Goal: Check status

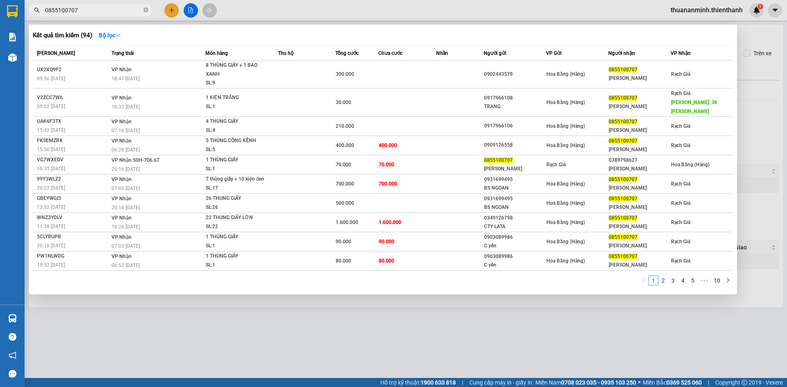
type input "0855100707"
click at [373, 13] on div at bounding box center [393, 193] width 787 height 387
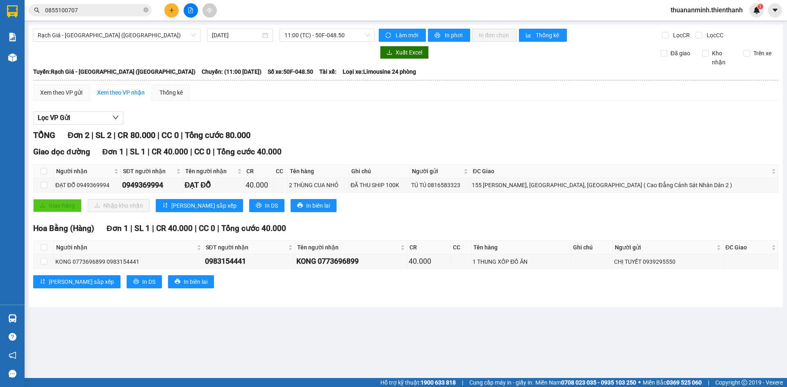
click at [116, 10] on input "0855100707" at bounding box center [93, 10] width 97 height 9
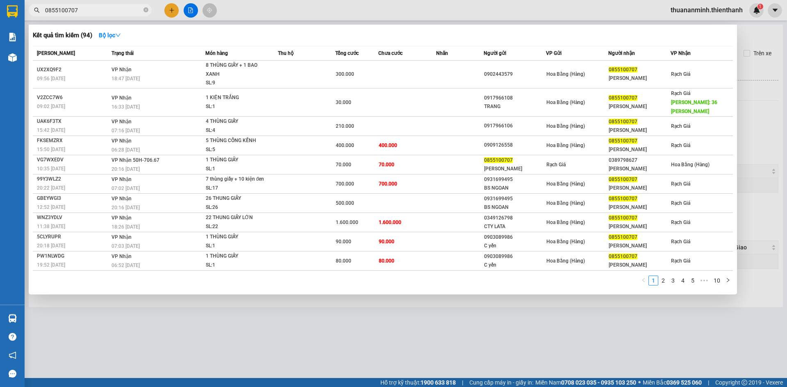
click at [235, 8] on div at bounding box center [393, 193] width 787 height 387
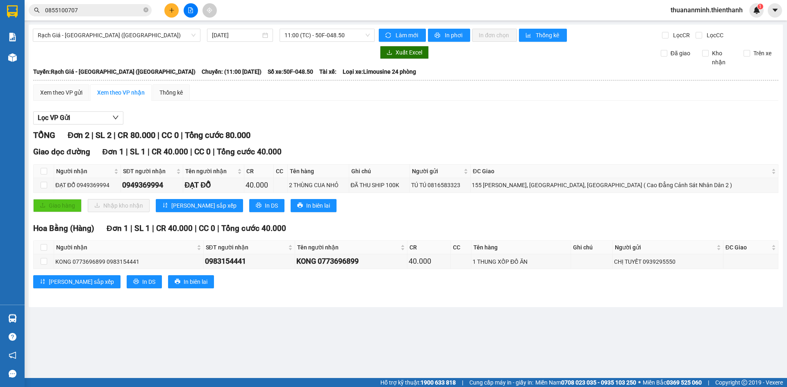
click at [144, 8] on icon "close-circle" at bounding box center [145, 9] width 5 height 5
click at [238, 7] on div "Kết quả tìm kiếm ( 94 ) Bộ lọc Mã ĐH Trạng thái Món hàng Thu hộ Tổng cước Chưa …" at bounding box center [393, 10] width 787 height 20
click at [126, 39] on span "Rạch Giá - [GEOGRAPHIC_DATA] ([GEOGRAPHIC_DATA])" at bounding box center [117, 35] width 158 height 12
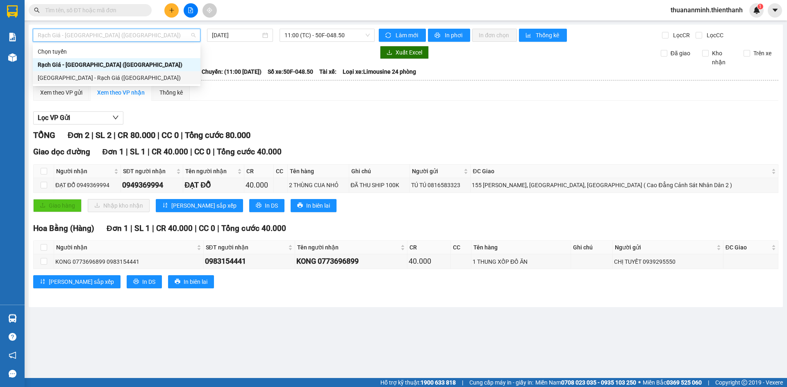
click at [118, 79] on div "[GEOGRAPHIC_DATA] - Rạch Giá ([GEOGRAPHIC_DATA])" at bounding box center [117, 77] width 158 height 9
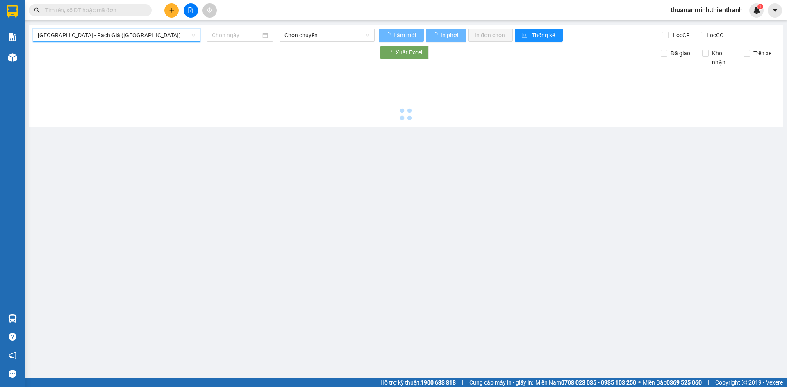
type input "[DATE]"
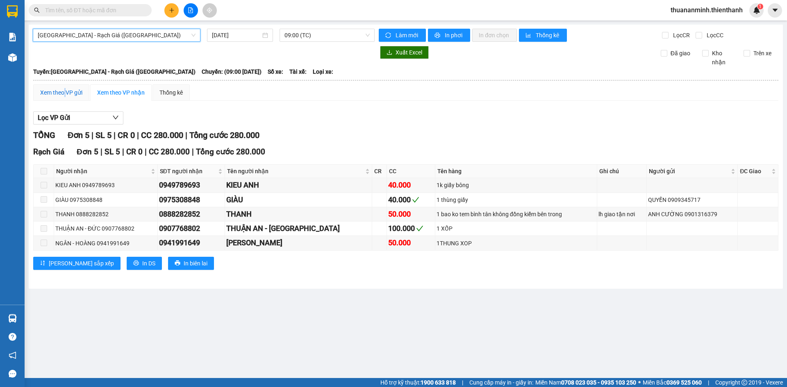
click at [66, 95] on div "Xem theo VP gửi" at bounding box center [61, 92] width 42 height 9
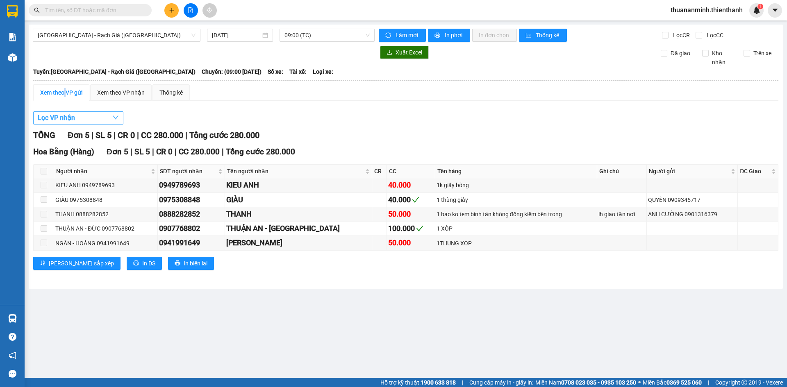
click at [91, 121] on button "Lọc VP nhận" at bounding box center [78, 117] width 90 height 13
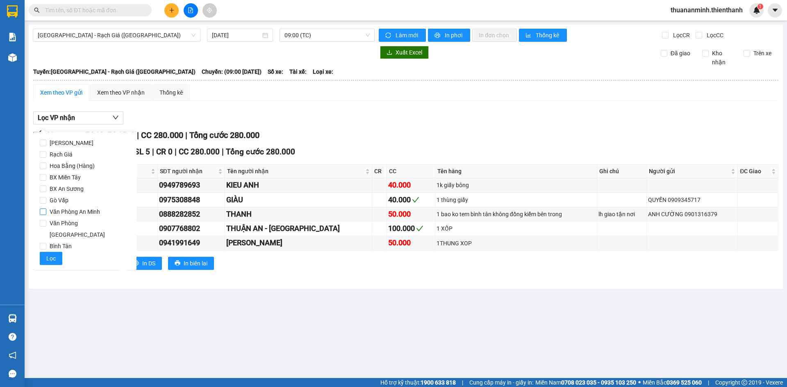
click at [52, 209] on span "Văn Phòng An Minh" at bounding box center [74, 211] width 57 height 11
click at [46, 209] on input "Văn Phòng An Minh" at bounding box center [43, 212] width 7 height 7
checkbox input "true"
click at [49, 254] on span "Lọc" at bounding box center [50, 258] width 9 height 9
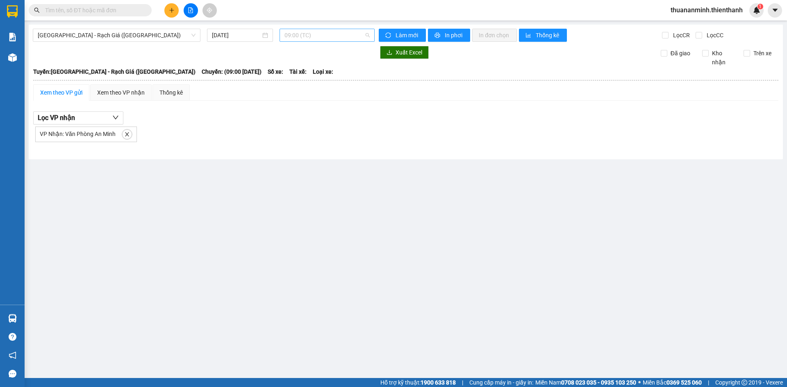
click at [304, 33] on span "09:00 (TC)" at bounding box center [326, 35] width 85 height 12
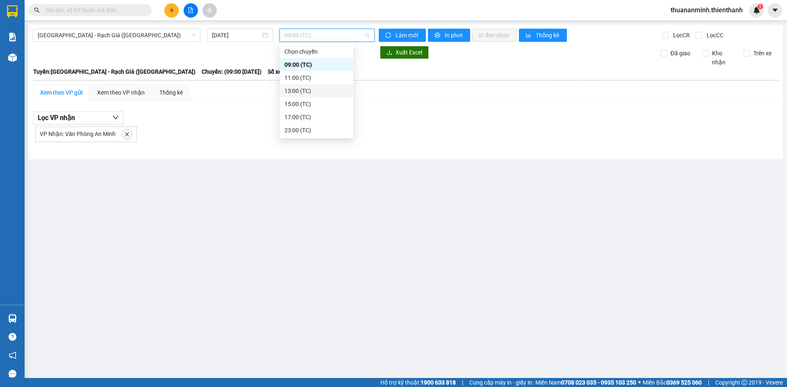
click at [295, 91] on div "13:00 (TC)" at bounding box center [316, 90] width 64 height 9
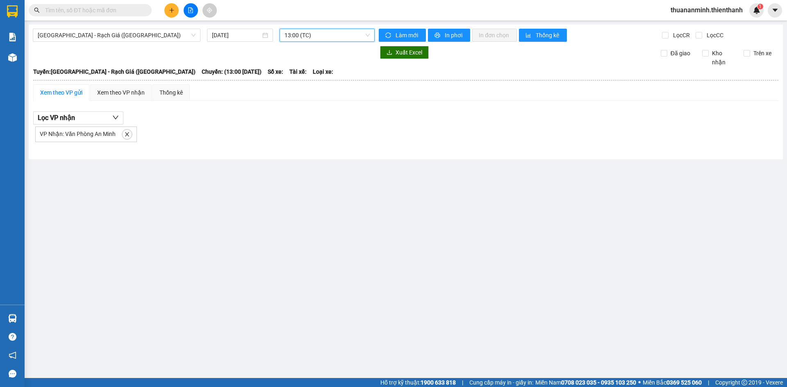
click at [343, 32] on span "13:00 (TC)" at bounding box center [326, 35] width 85 height 12
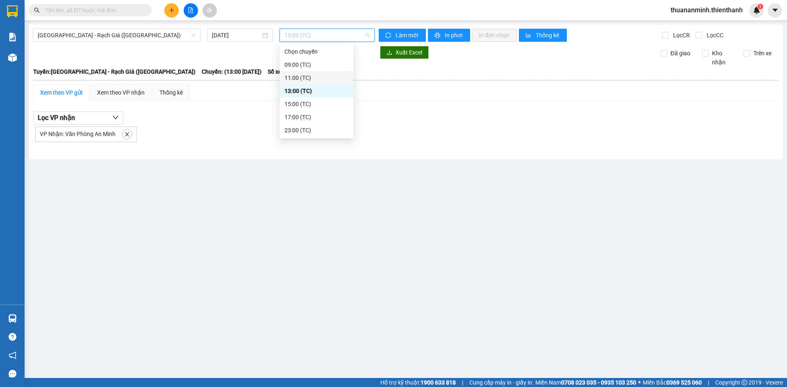
click at [299, 74] on div "11:00 (TC)" at bounding box center [316, 77] width 64 height 9
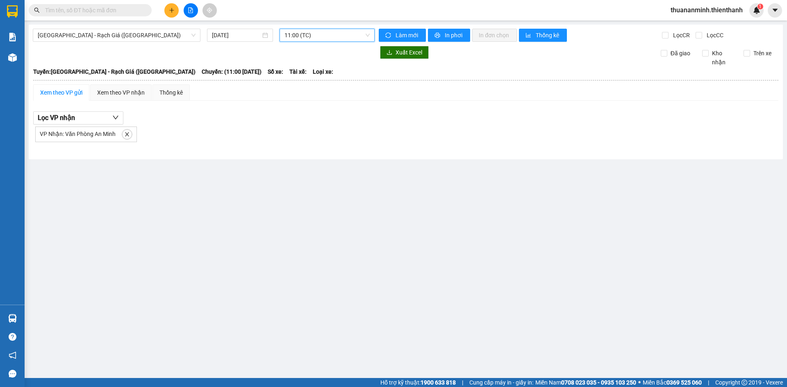
click at [360, 34] on span "11:00 (TC)" at bounding box center [326, 35] width 85 height 12
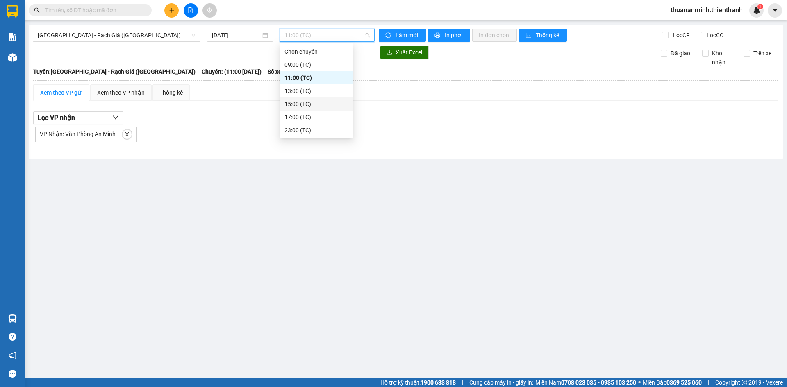
click at [305, 100] on div "15:00 (TC)" at bounding box center [316, 104] width 64 height 9
click at [344, 33] on span "15:00 (TC)" at bounding box center [326, 35] width 85 height 12
click at [299, 130] on div "23:00 (TC)" at bounding box center [316, 130] width 64 height 9
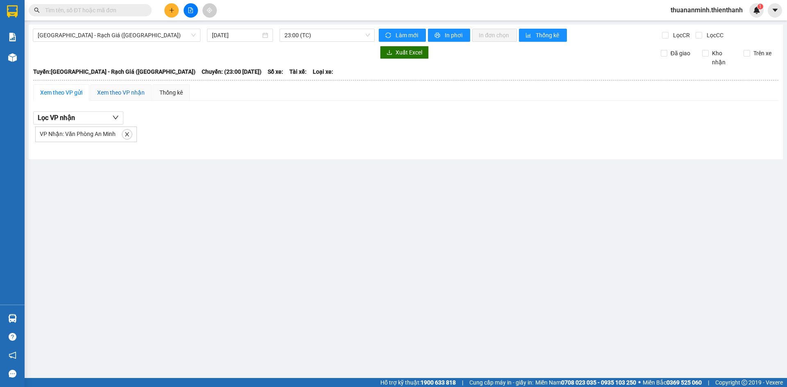
click at [111, 93] on div "Xem theo VP nhận" at bounding box center [121, 92] width 48 height 9
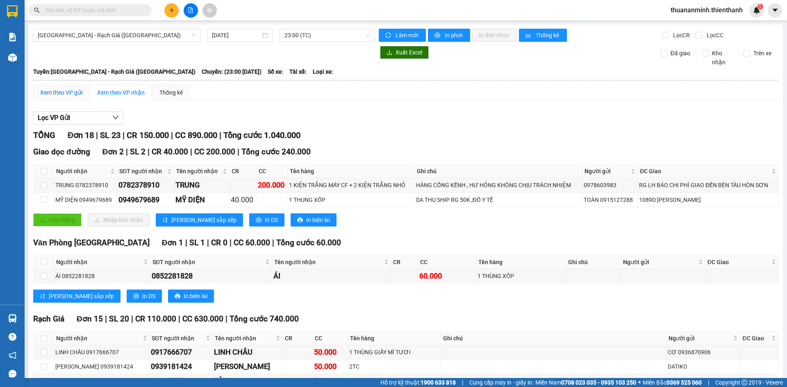
click at [70, 89] on div "Xem theo VP gửi" at bounding box center [61, 92] width 42 height 9
